Goal: Information Seeking & Learning: Check status

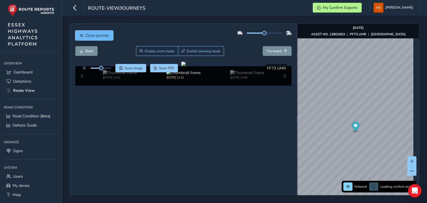
click at [100, 39] on button "Close journey" at bounding box center [94, 36] width 38 height 10
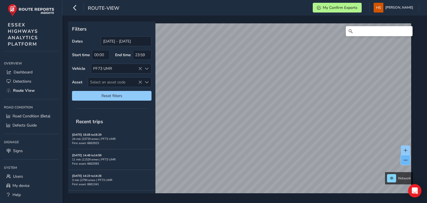
click at [406, 158] on span at bounding box center [405, 160] width 4 height 4
click at [405, 150] on span at bounding box center [405, 150] width 4 height 4
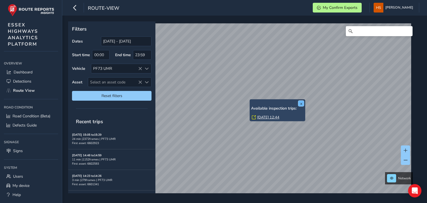
click at [300, 102] on button "x" at bounding box center [301, 104] width 6 height 6
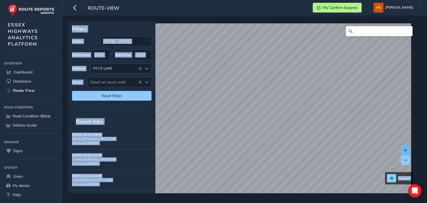
click at [404, 150] on span at bounding box center [405, 150] width 4 height 4
click at [137, 34] on div "Filters Dates [DATE] - [DATE] Start time 00:00 End time 23:59 Vehicle PF73 UMR …" at bounding box center [111, 62] width 87 height 83
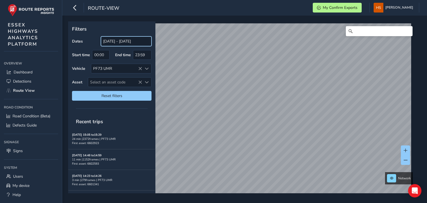
click at [135, 42] on input "[DATE] - [DATE]" at bounding box center [126, 41] width 51 height 10
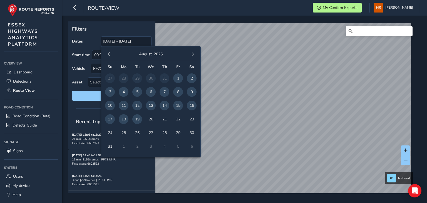
click at [123, 117] on span "18" at bounding box center [124, 119] width 10 height 10
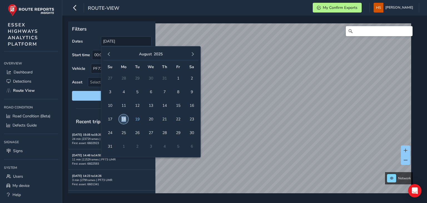
click at [123, 117] on span "18" at bounding box center [124, 119] width 10 height 10
type input "[DATE] - [DATE]"
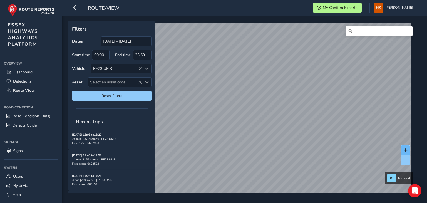
click at [406, 149] on span at bounding box center [405, 150] width 4 height 4
click at [403, 151] on span at bounding box center [405, 150] width 4 height 4
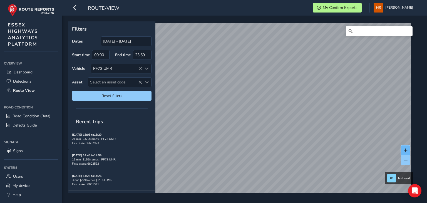
click at [403, 151] on span at bounding box center [405, 150] width 4 height 4
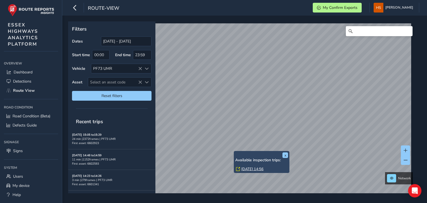
click at [249, 166] on link "[DATE] 14:56" at bounding box center [252, 168] width 22 height 5
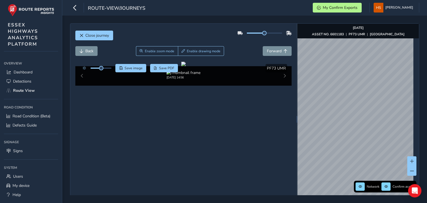
click at [384, 202] on html "route-view/journeys My Confirm Exports [PERSON_NAME] Colour Scheme: Dark Dim Li…" at bounding box center [213, 101] width 427 height 203
click at [350, 191] on div "Network Confirm assets [DATE] ASSET NO. 6601183 | PF73 UMR | [GEOGRAPHIC_DATA]" at bounding box center [357, 119] width 121 height 191
click at [291, 151] on div "Close journey Back Enable zoom mode Enable drawing mode Forward Click and Drag …" at bounding box center [244, 118] width 349 height 191
click at [339, 134] on img "Preview frame" at bounding box center [346, 131] width 14 height 4
click at [267, 50] on span "Forward" at bounding box center [274, 50] width 15 height 5
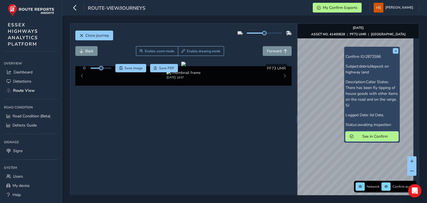
click at [358, 132] on button "See in Confirm" at bounding box center [371, 136] width 53 height 10
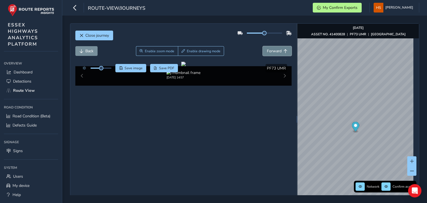
click at [276, 48] on span "Forward" at bounding box center [274, 50] width 15 height 5
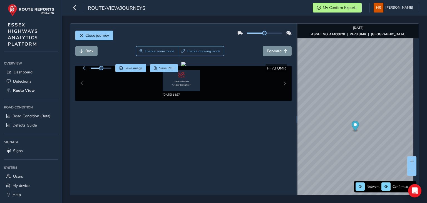
drag, startPoint x: 261, startPoint y: 59, endPoint x: 230, endPoint y: 61, distance: 31.4
click at [230, 61] on div "Back Enable zoom mode Enable drawing mode Forward" at bounding box center [183, 54] width 216 height 16
click at [268, 86] on div "Close journey Back Enable zoom mode Enable drawing mode Forward Click and Drag …" at bounding box center [244, 118] width 349 height 191
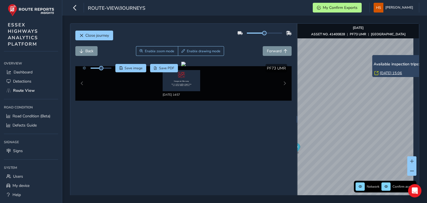
click at [391, 75] on link "Mon, 18 Aug, 15:06" at bounding box center [390, 73] width 22 height 5
